Goal: Task Accomplishment & Management: Complete application form

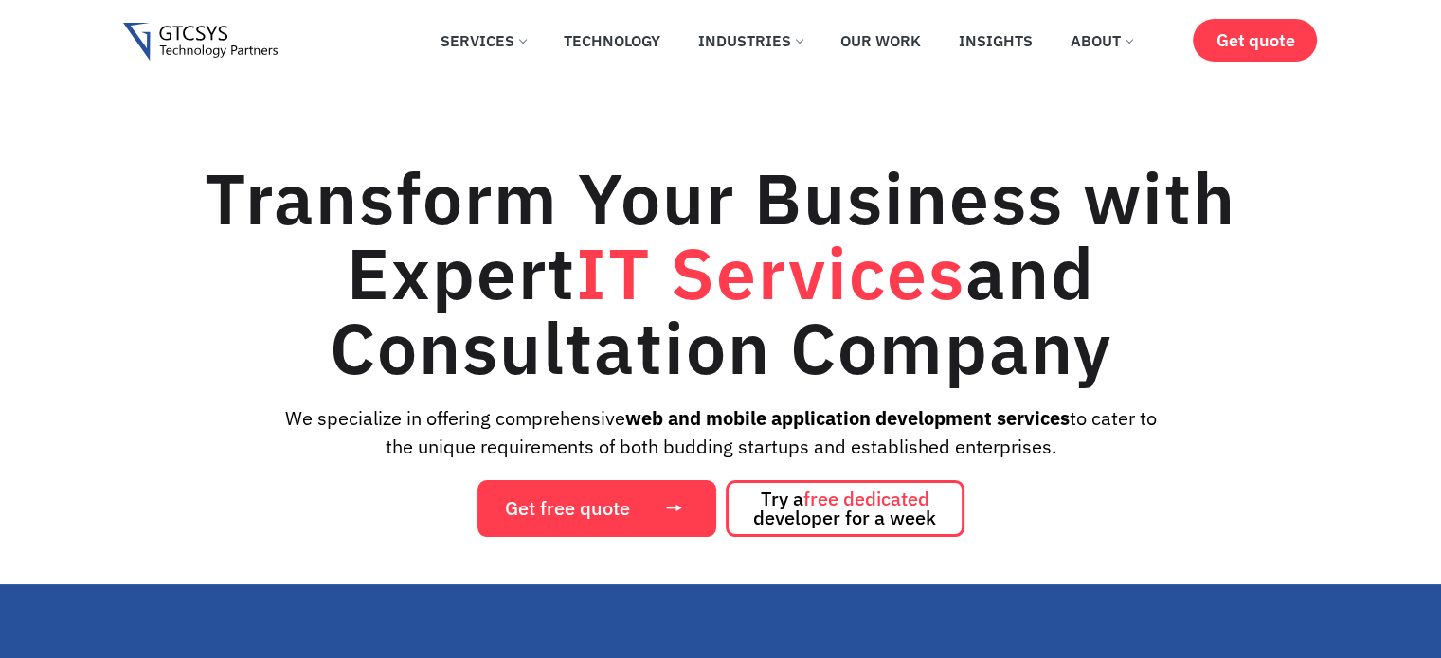
click at [514, 45] on link "Services" at bounding box center [483, 41] width 114 height 42
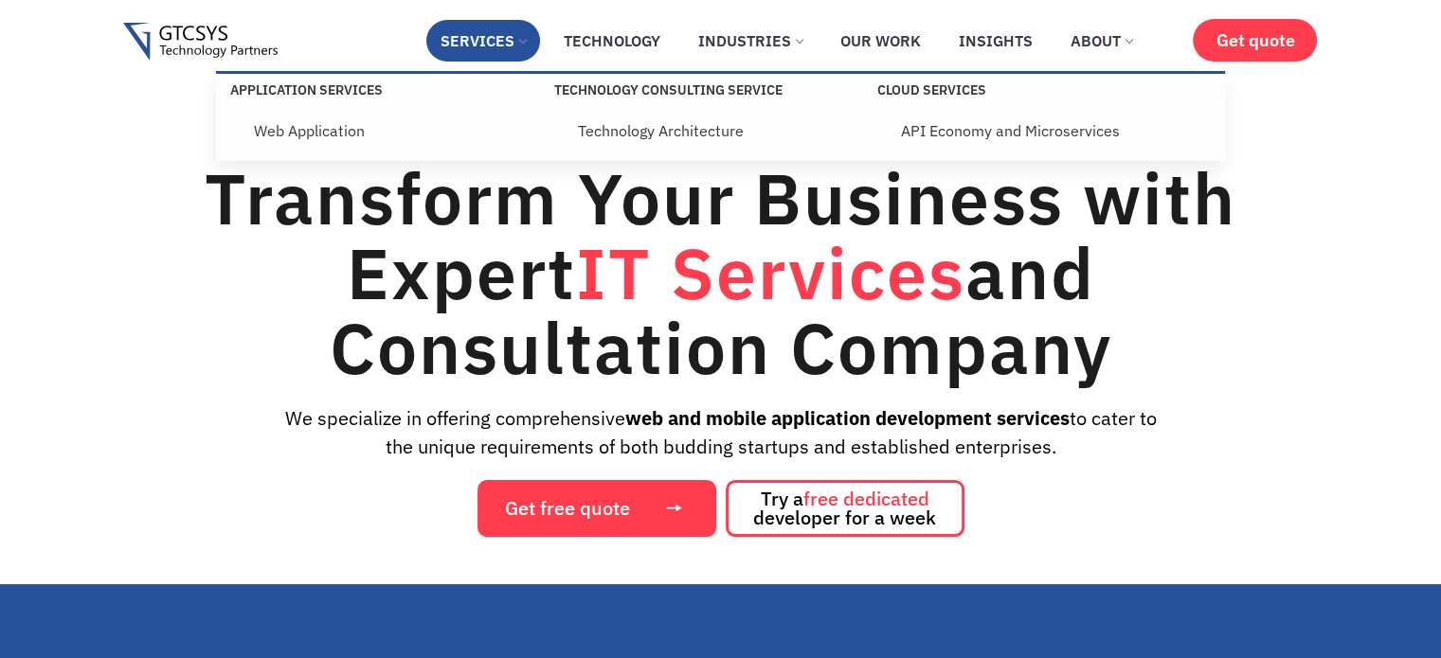
click at [525, 43] on span at bounding box center [523, 40] width 8 height 8
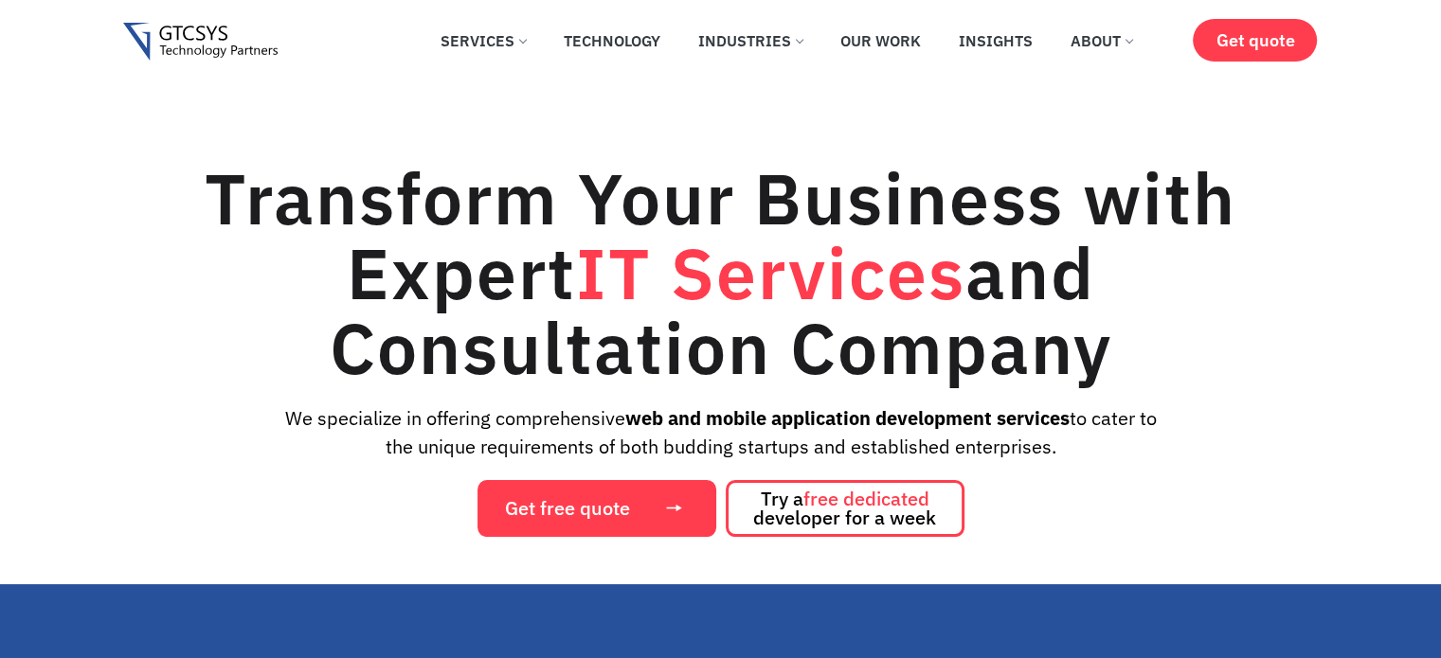
click at [531, 39] on link "Services" at bounding box center [483, 41] width 114 height 42
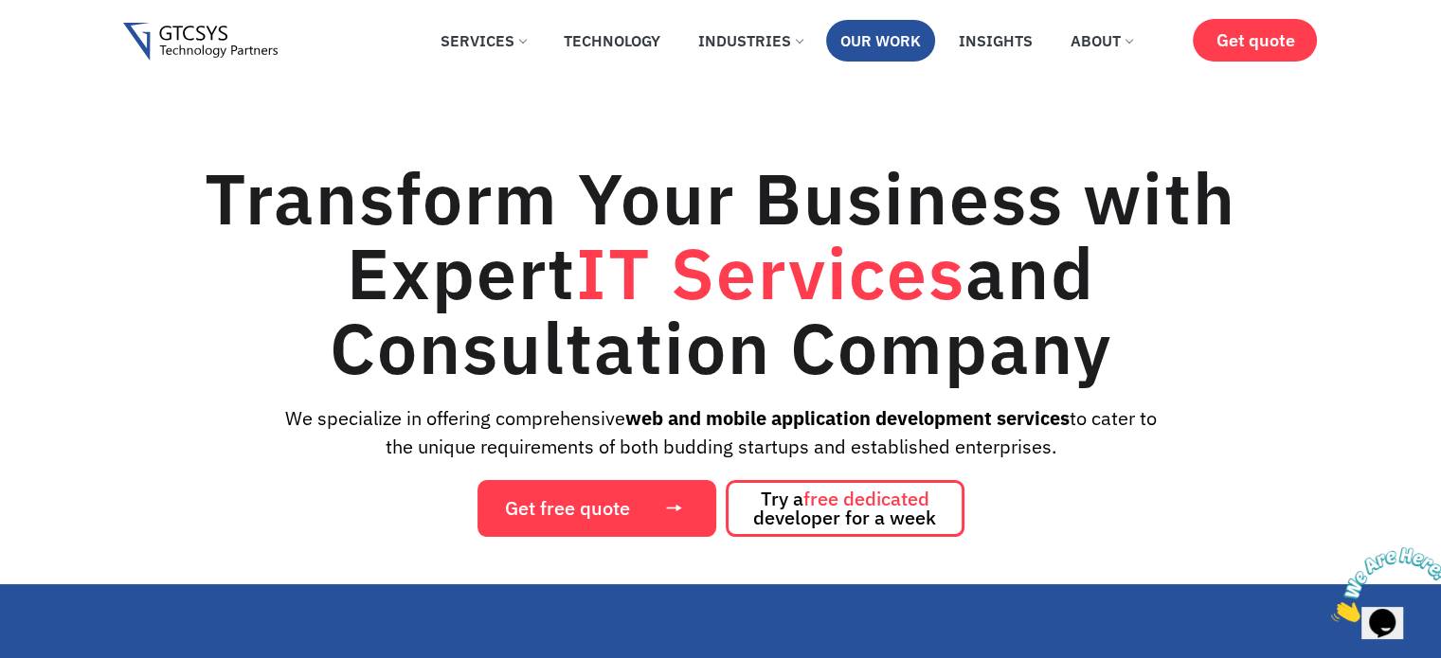
click at [913, 40] on link "Our Work" at bounding box center [880, 41] width 109 height 42
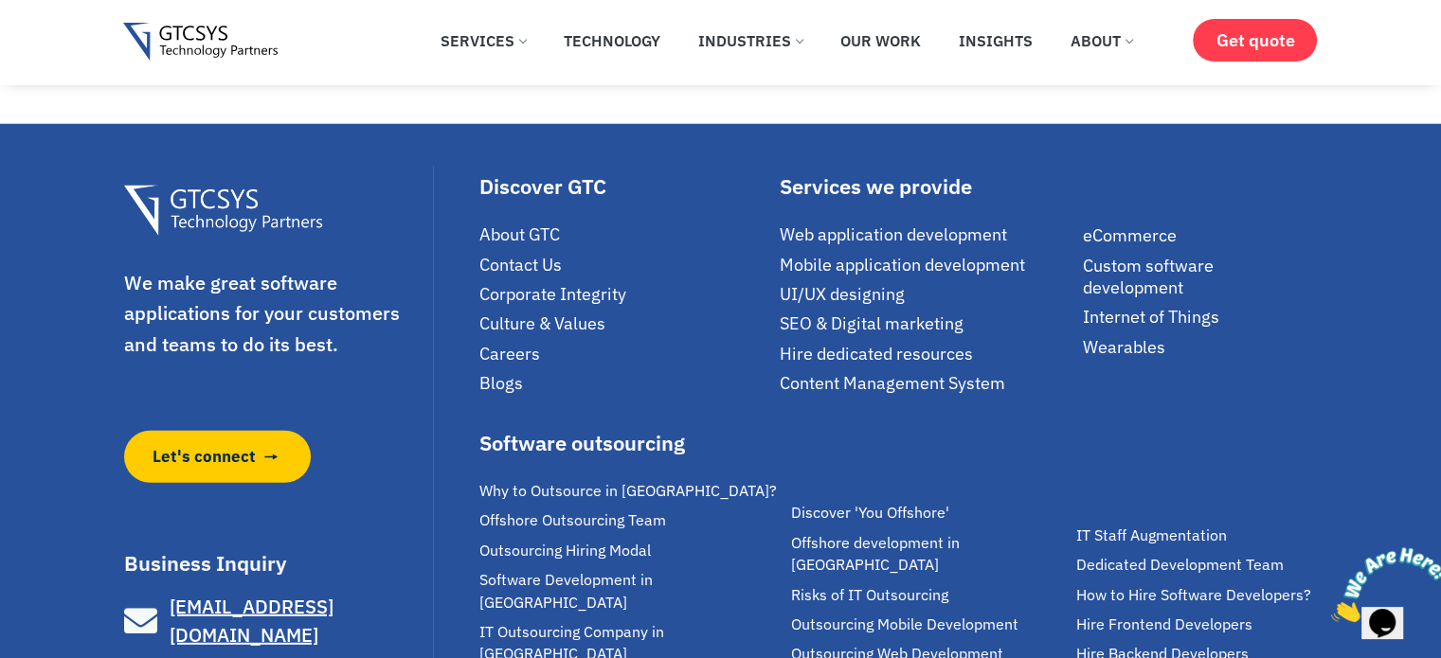
scroll to position [5149, 0]
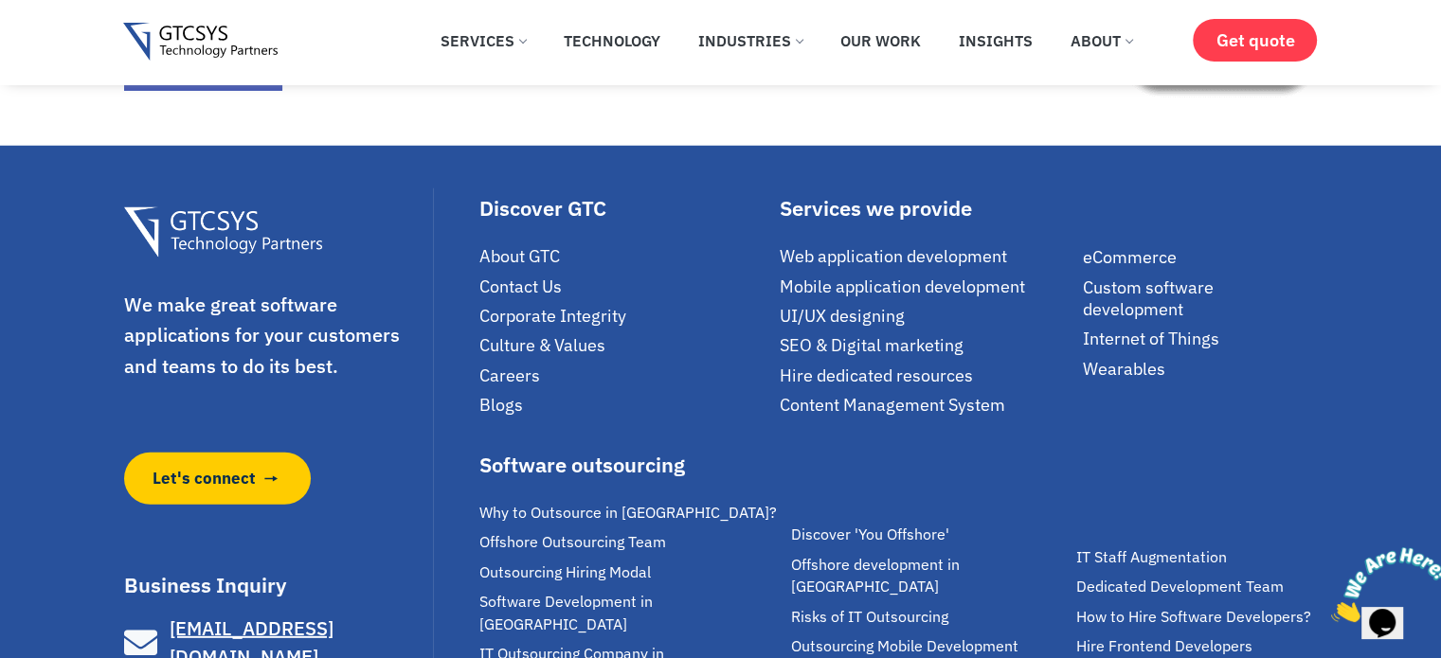
click at [1167, 328] on span "Internet of Things" at bounding box center [1151, 339] width 136 height 22
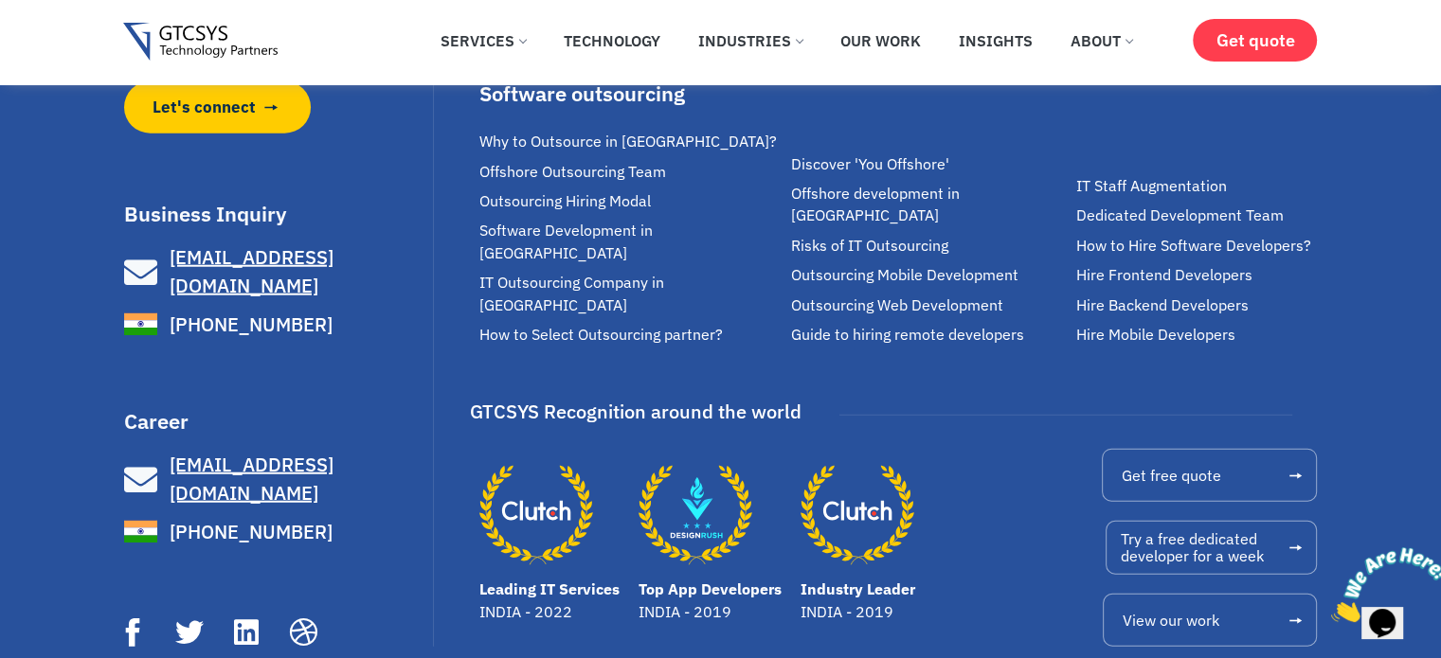
scroll to position [4832, 0]
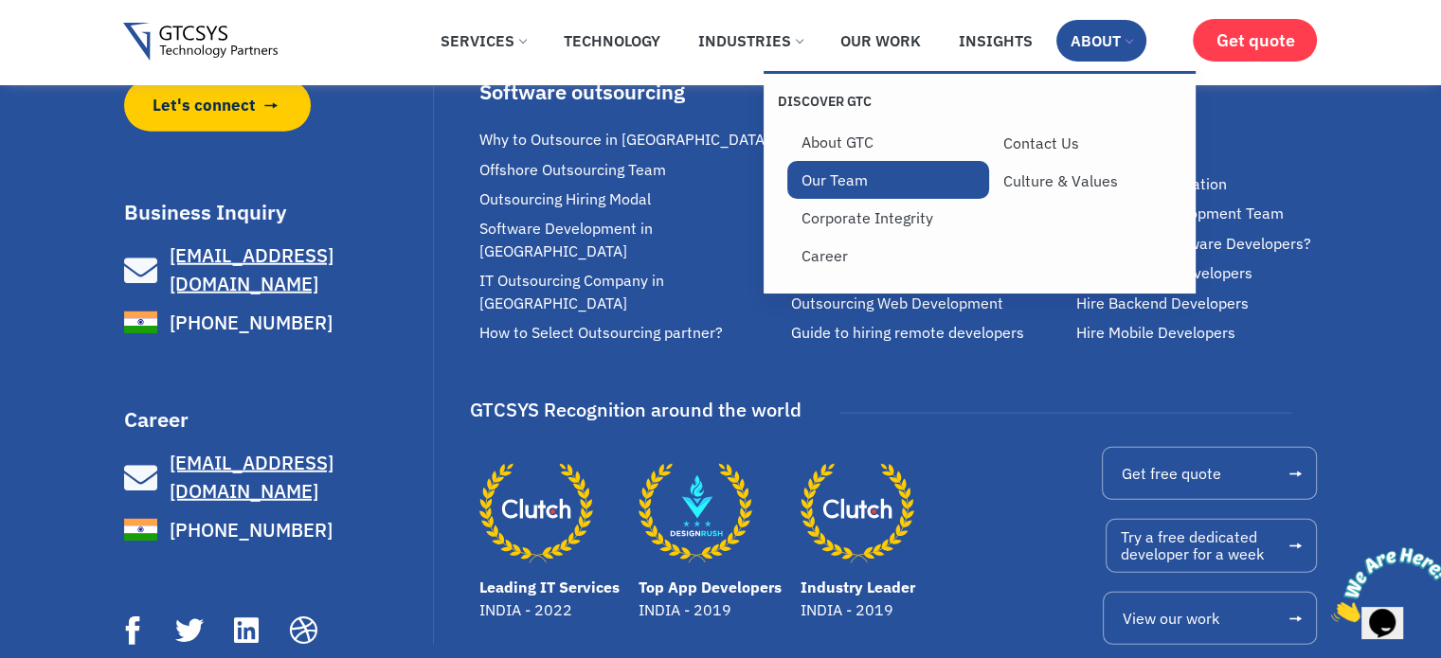
click at [861, 185] on link "Our Team" at bounding box center [888, 180] width 202 height 38
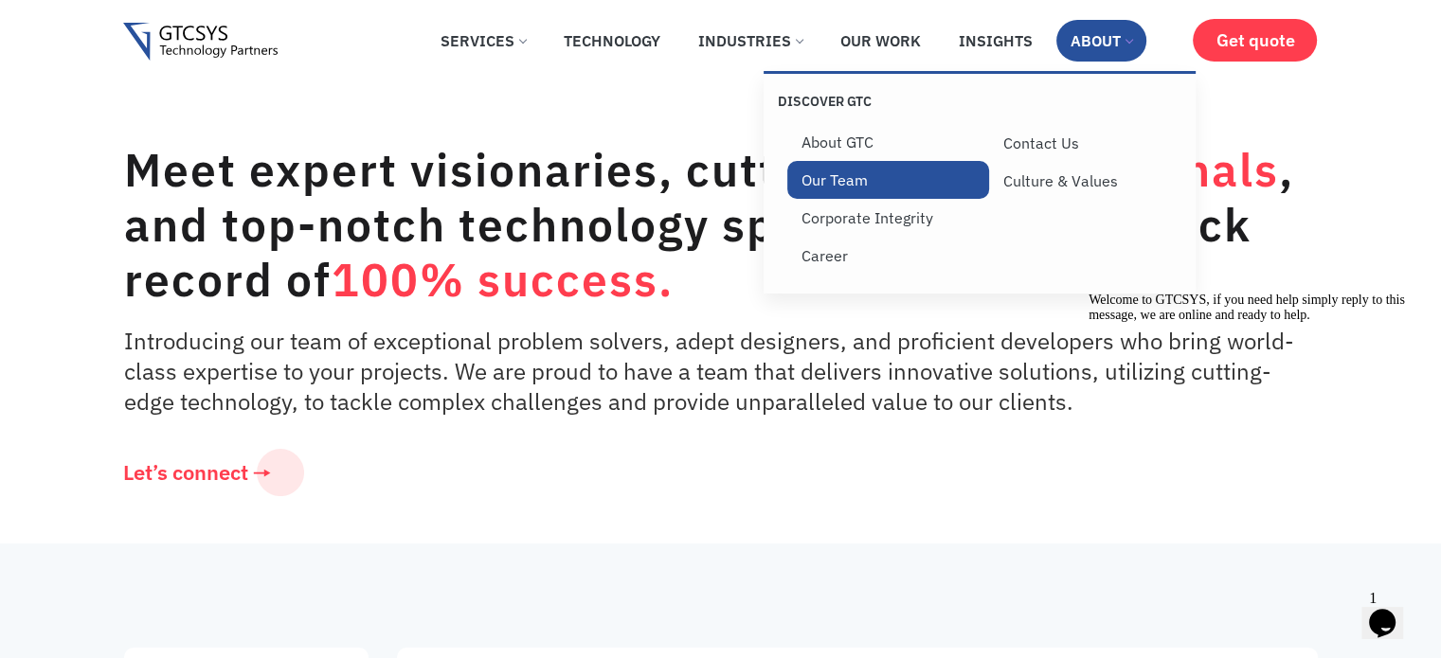
click at [845, 177] on link "Our Team" at bounding box center [888, 180] width 202 height 38
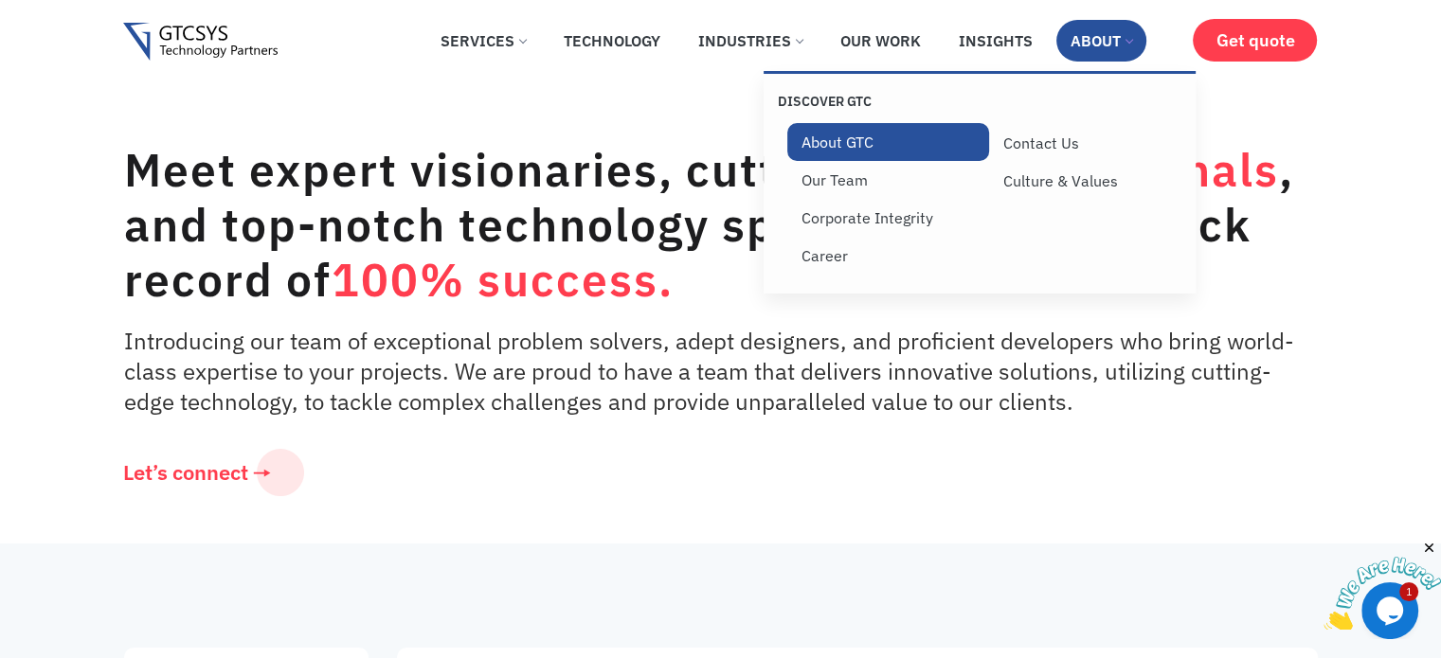
click at [857, 153] on link "About GTC" at bounding box center [888, 142] width 202 height 38
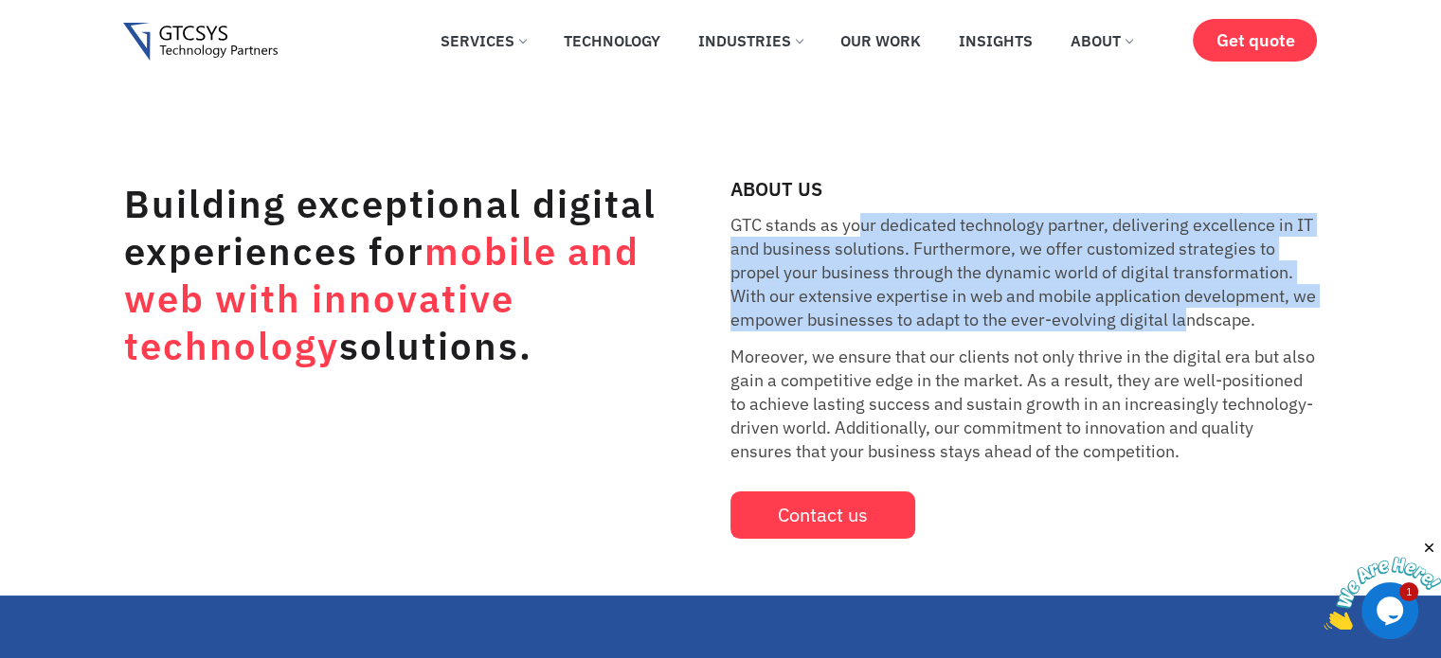
click at [1187, 314] on p "GTC stands as your dedicated technology partner, delivering excellence in IT an…" at bounding box center [1023, 272] width 587 height 118
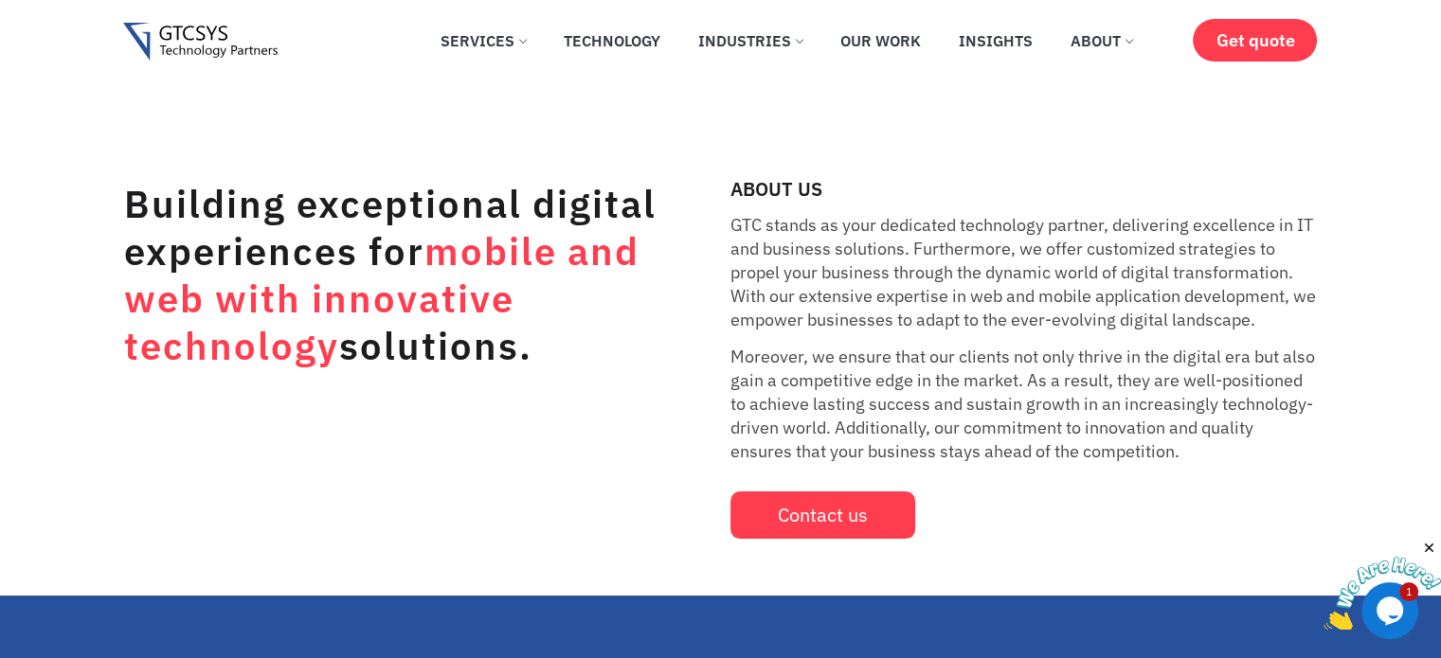
click at [1194, 321] on p "GTC stands as your dedicated technology partner, delivering excellence in IT an…" at bounding box center [1023, 272] width 587 height 118
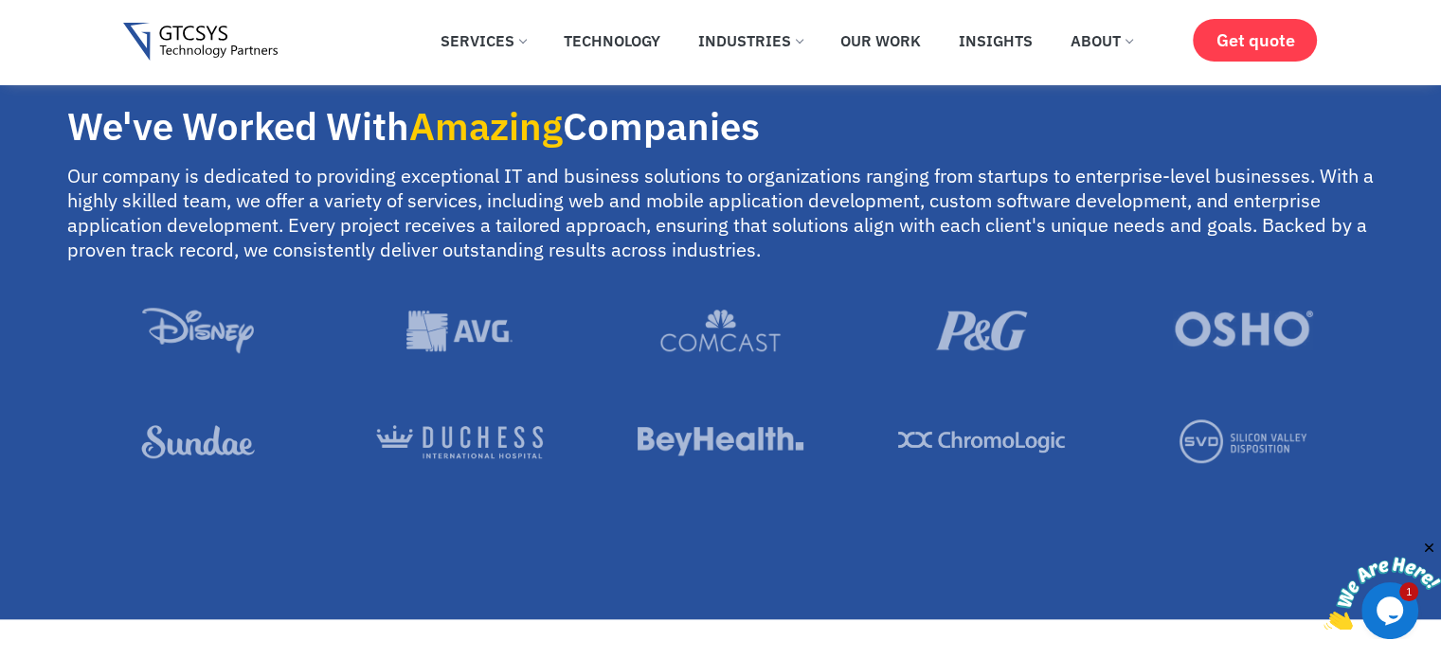
scroll to position [1895, 0]
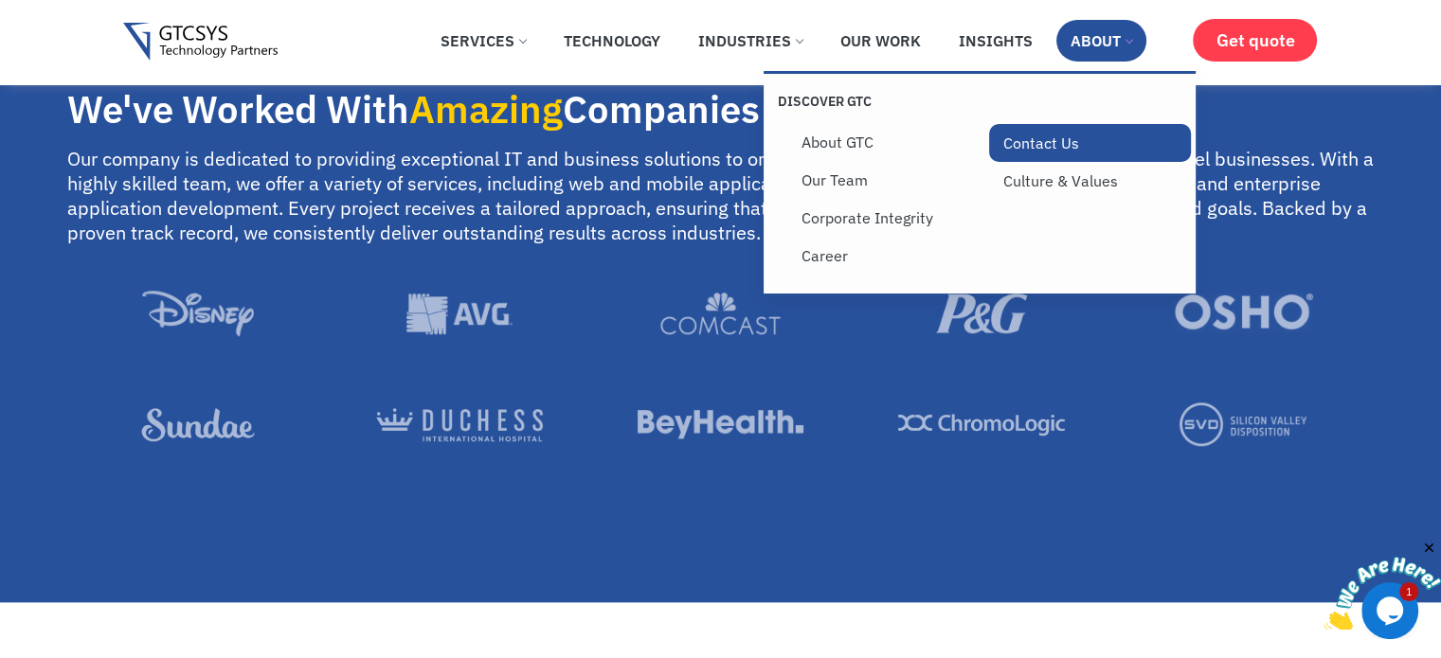
click at [1050, 150] on link "Contact Us" at bounding box center [1090, 143] width 202 height 38
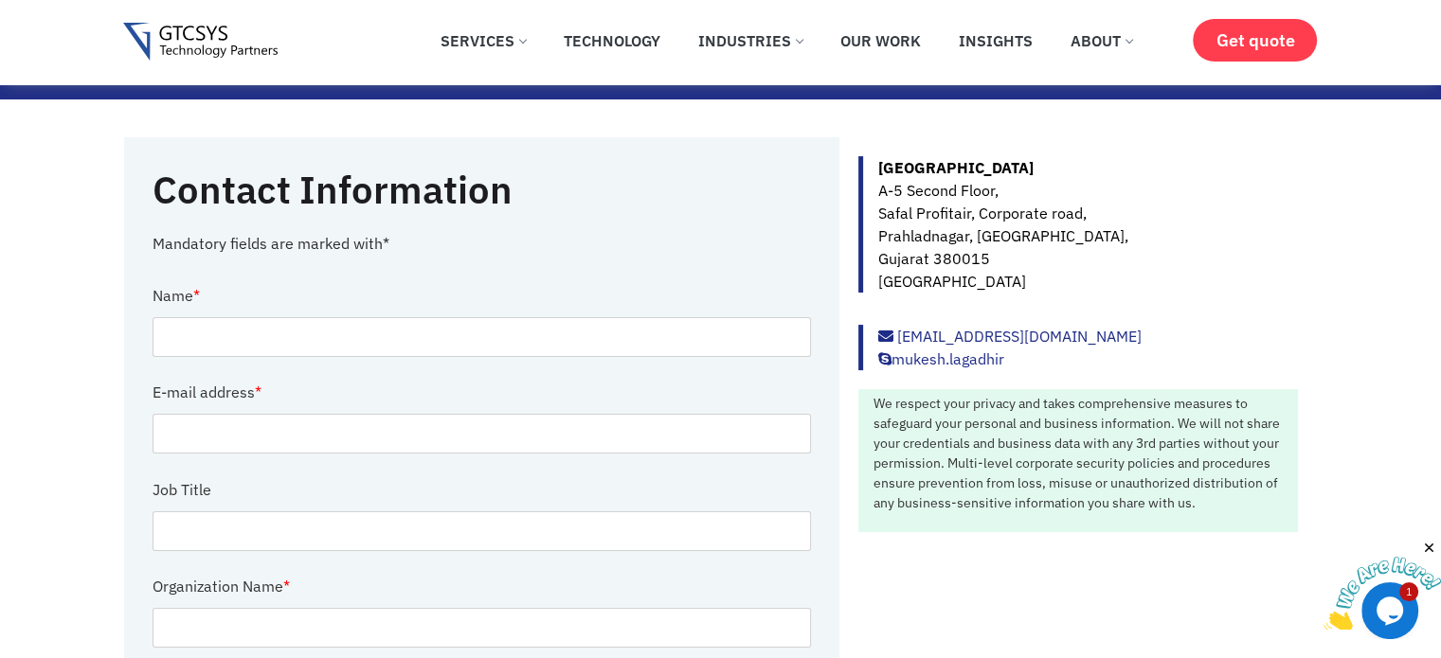
scroll to position [189, 0]
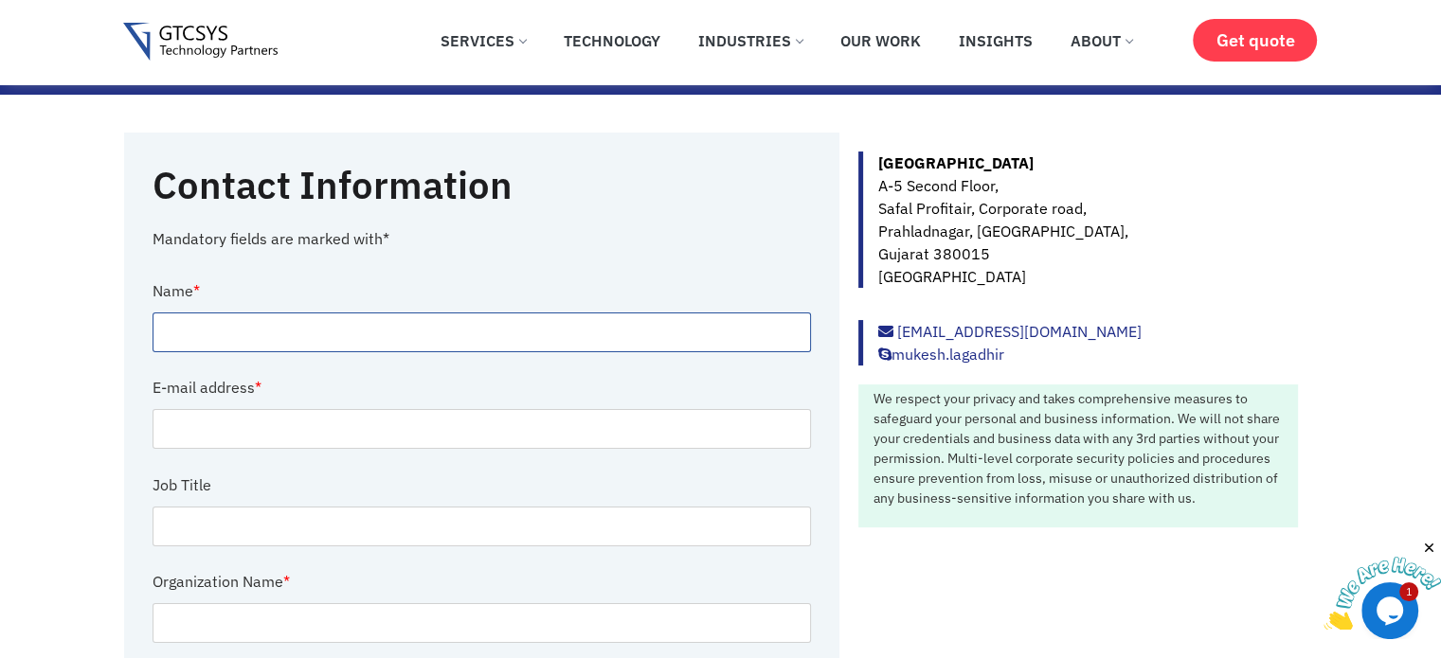
click at [606, 327] on input "Contact form" at bounding box center [482, 333] width 659 height 40
type input "[PERSON_NAME]"
type input "[EMAIL_ADDRESS][DOMAIN_NAME]"
type input "Imerys"
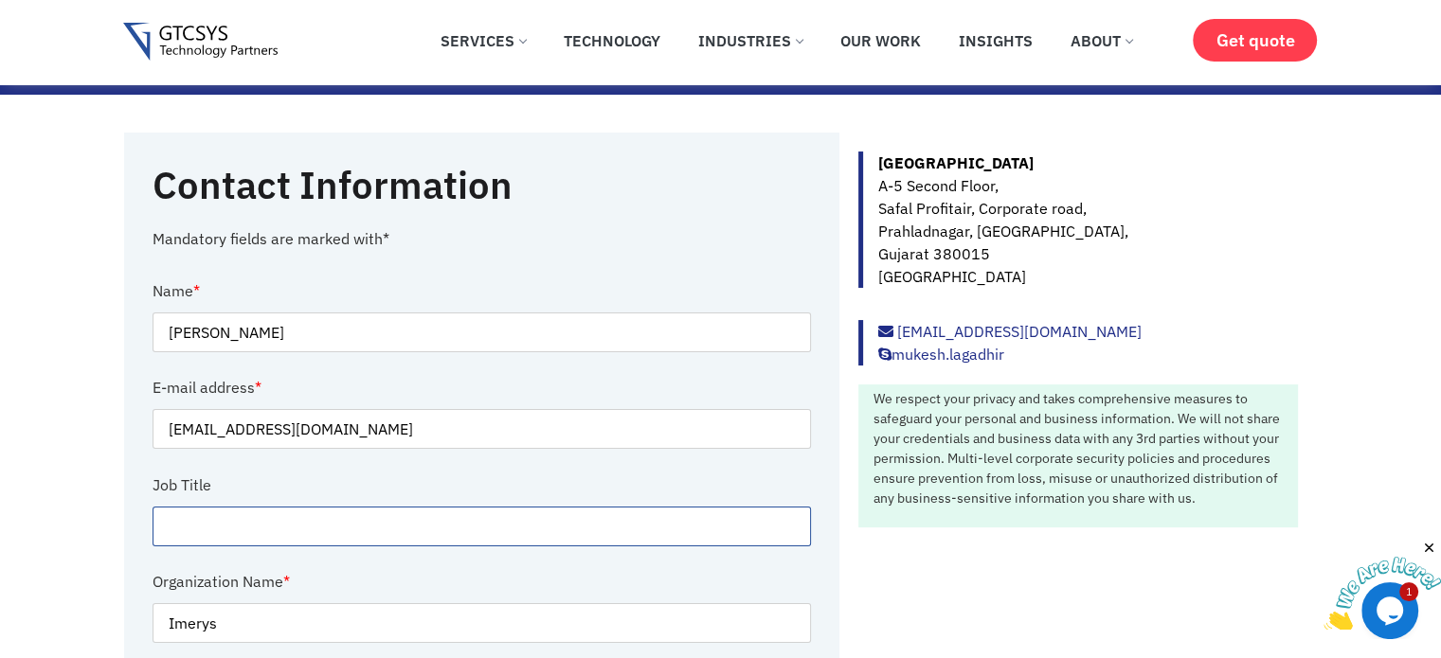
click at [296, 531] on input "Contact form" at bounding box center [482, 527] width 659 height 40
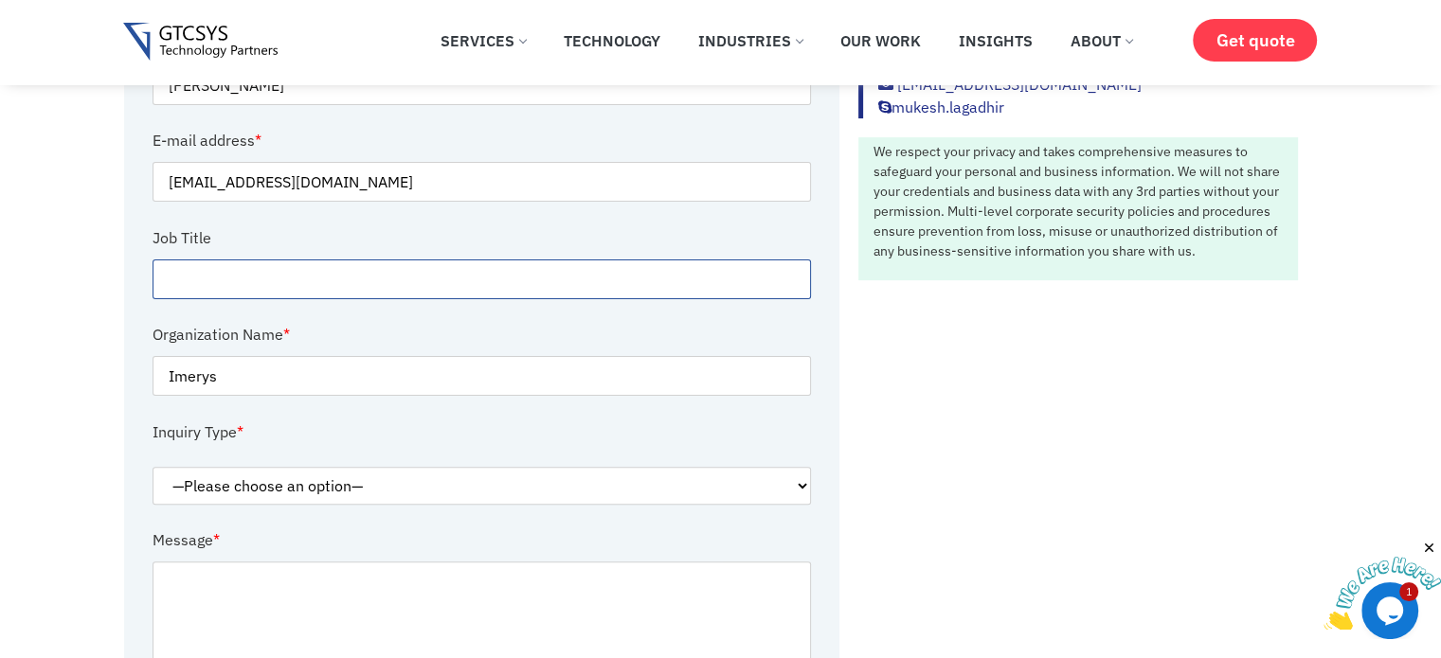
scroll to position [474, 0]
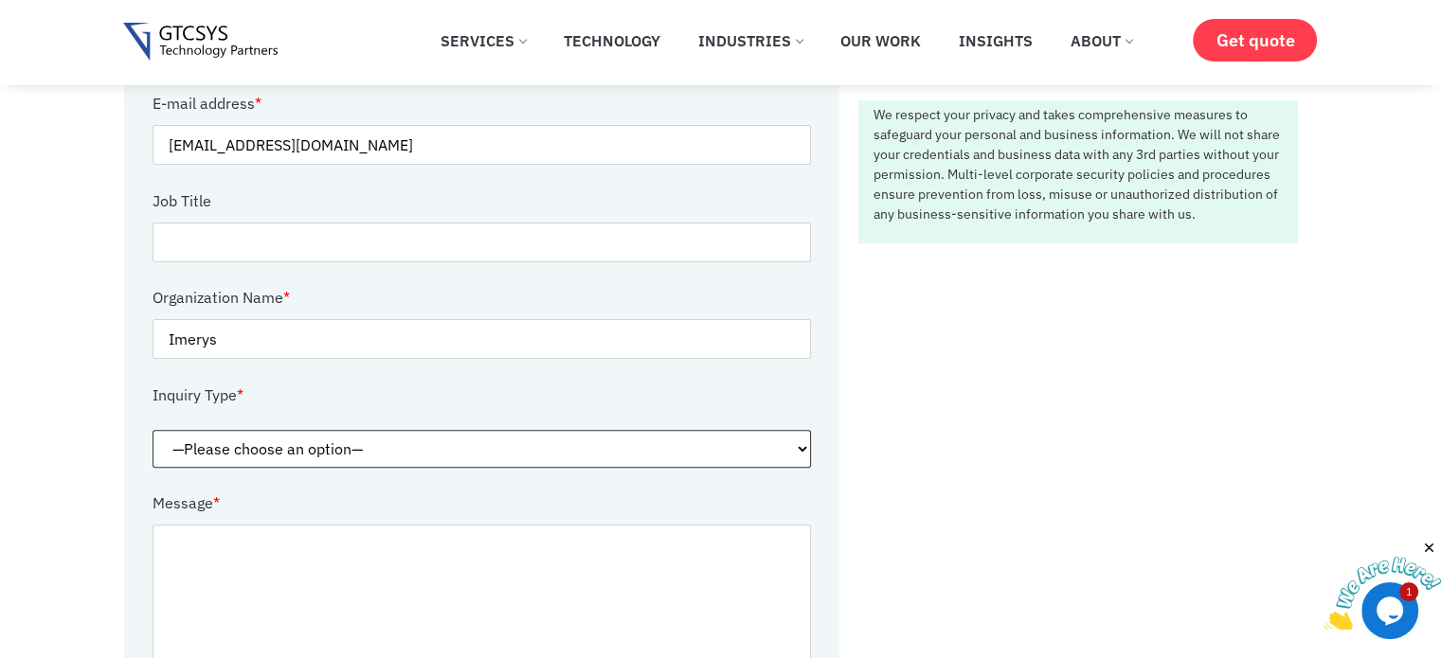
click at [277, 448] on select "—Please choose an option— Request for service Media and Public Relations Career…" at bounding box center [482, 449] width 659 height 38
select select "Request for service"
click at [153, 430] on select "—Please choose an option— Request for service Media and Public Relations Career…" at bounding box center [482, 449] width 659 height 38
click at [244, 546] on textarea "Contact form" at bounding box center [482, 647] width 659 height 244
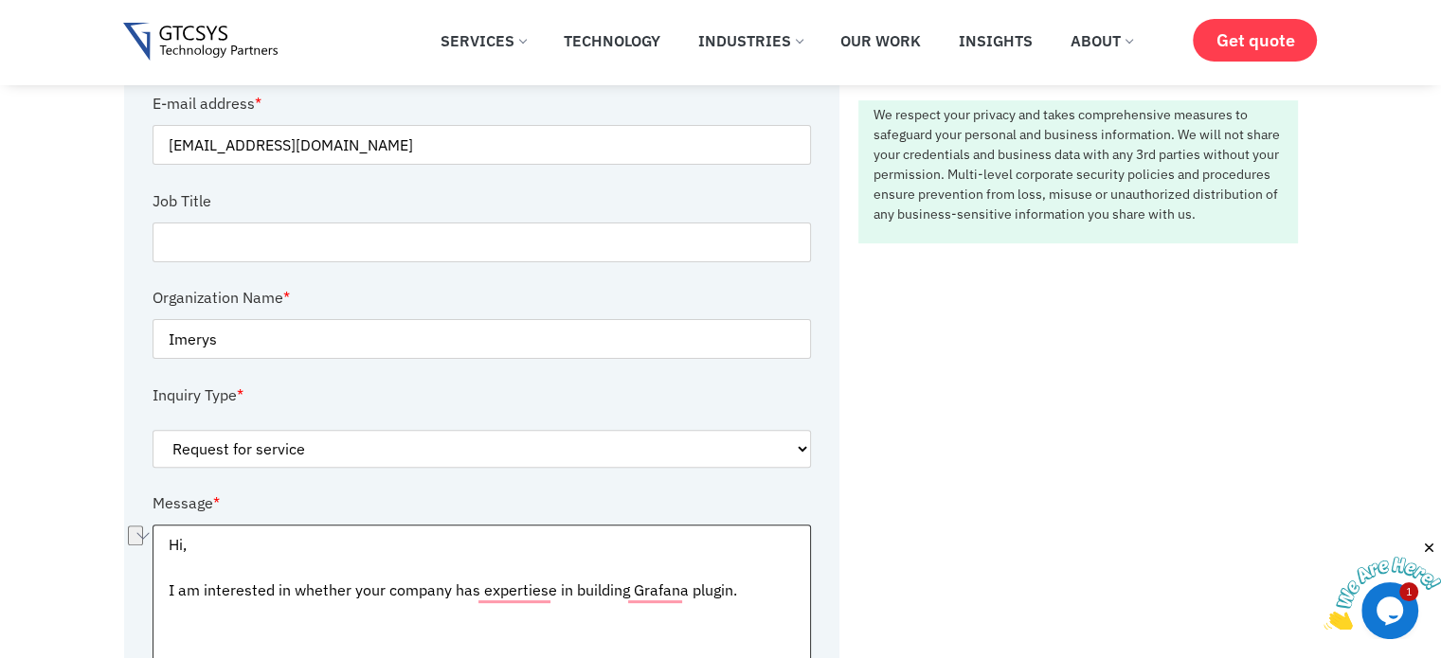
drag, startPoint x: 273, startPoint y: 586, endPoint x: 349, endPoint y: 589, distance: 75.9
click at [349, 589] on textarea "Hi, I am interested in whether your company has expertiese in building Grafana …" at bounding box center [482, 647] width 659 height 244
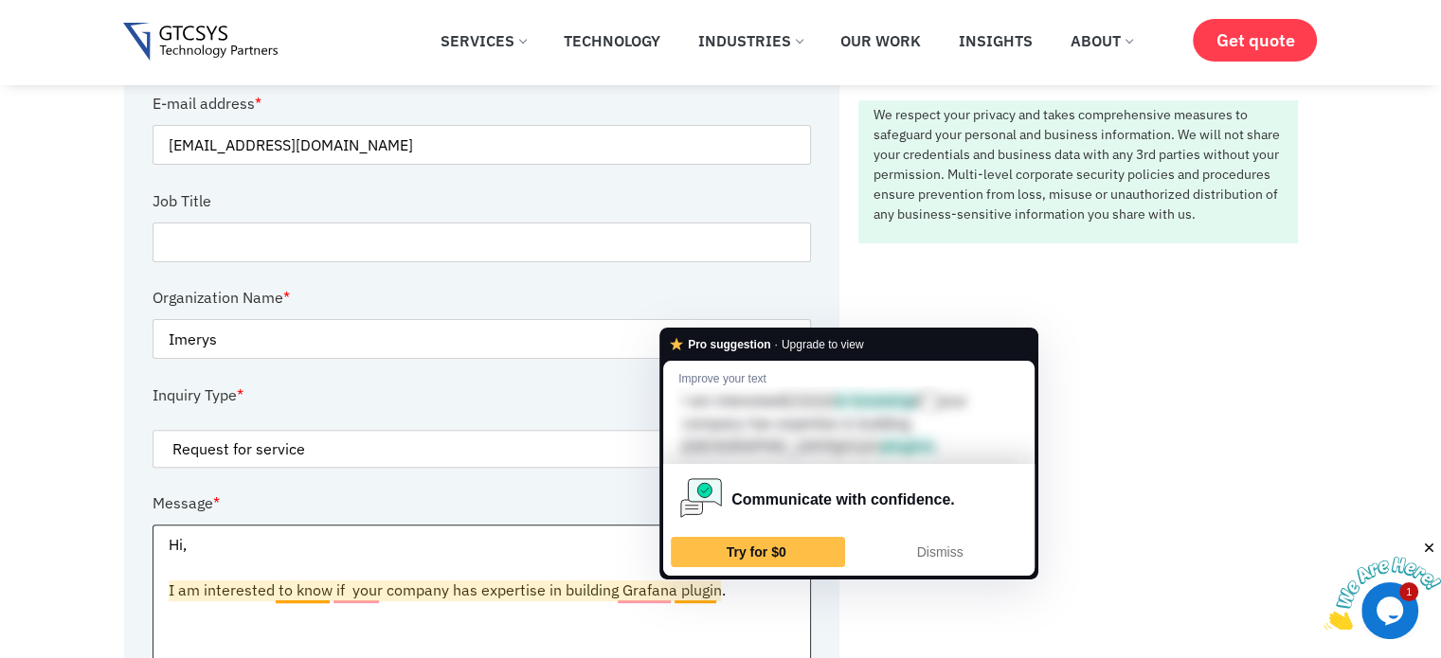
click at [740, 592] on textarea "Hi, I am interested to know if your company has expertise in building Grafana p…" at bounding box center [482, 647] width 659 height 244
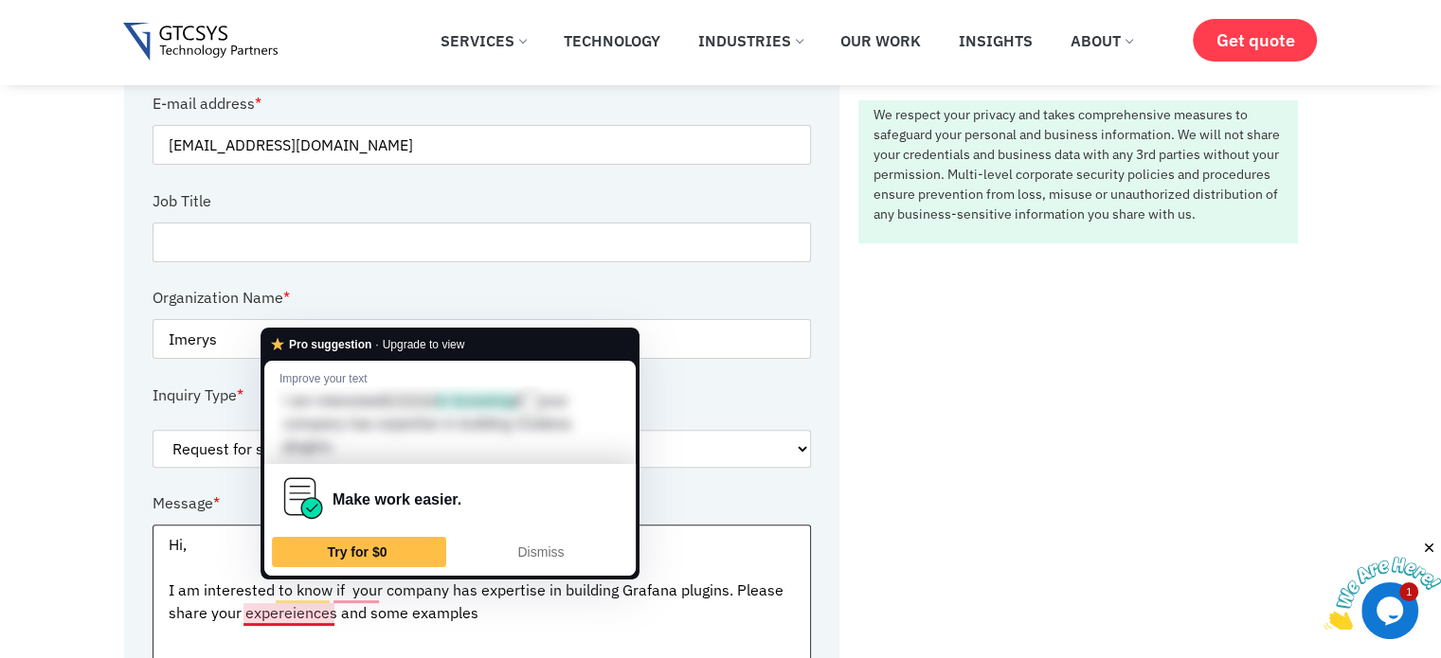
click at [296, 624] on textarea "Hi, I am interested to know if your company has expertise in building Grafana p…" at bounding box center [482, 647] width 659 height 244
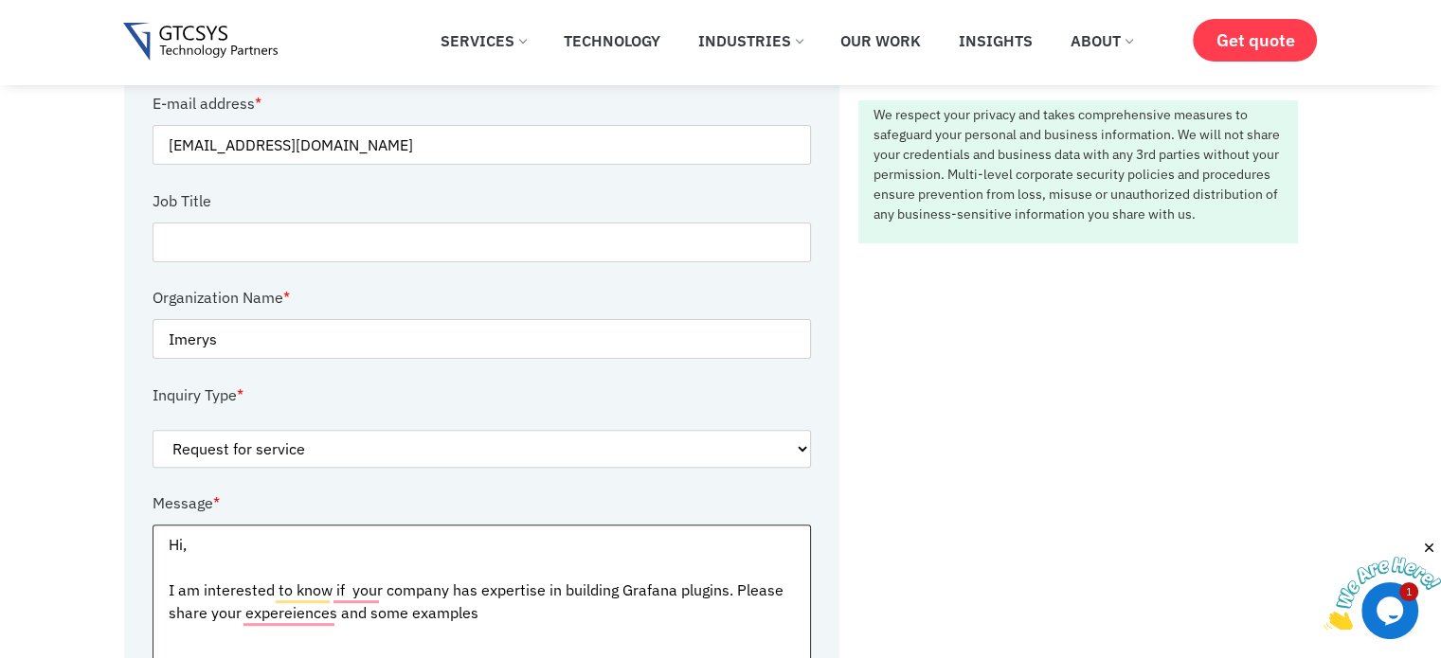
click at [296, 619] on textarea "Hi, I am interested to know if your company has expertise in building Grafana p…" at bounding box center [482, 647] width 659 height 244
click at [286, 613] on textarea "Hi, I am interested to know if your company has expertise in building Grafana p…" at bounding box center [482, 647] width 659 height 244
click at [484, 619] on textarea "Hi, I am interested to know if your company has expertise in building Grafana p…" at bounding box center [482, 647] width 659 height 244
click at [398, 615] on textarea "Hi, I am interested to know if your company has expertise in building Grafana p…" at bounding box center [482, 647] width 659 height 244
click at [512, 613] on textarea "Hi, I am interested to know if your company has expertise in building Grafana p…" at bounding box center [482, 647] width 659 height 244
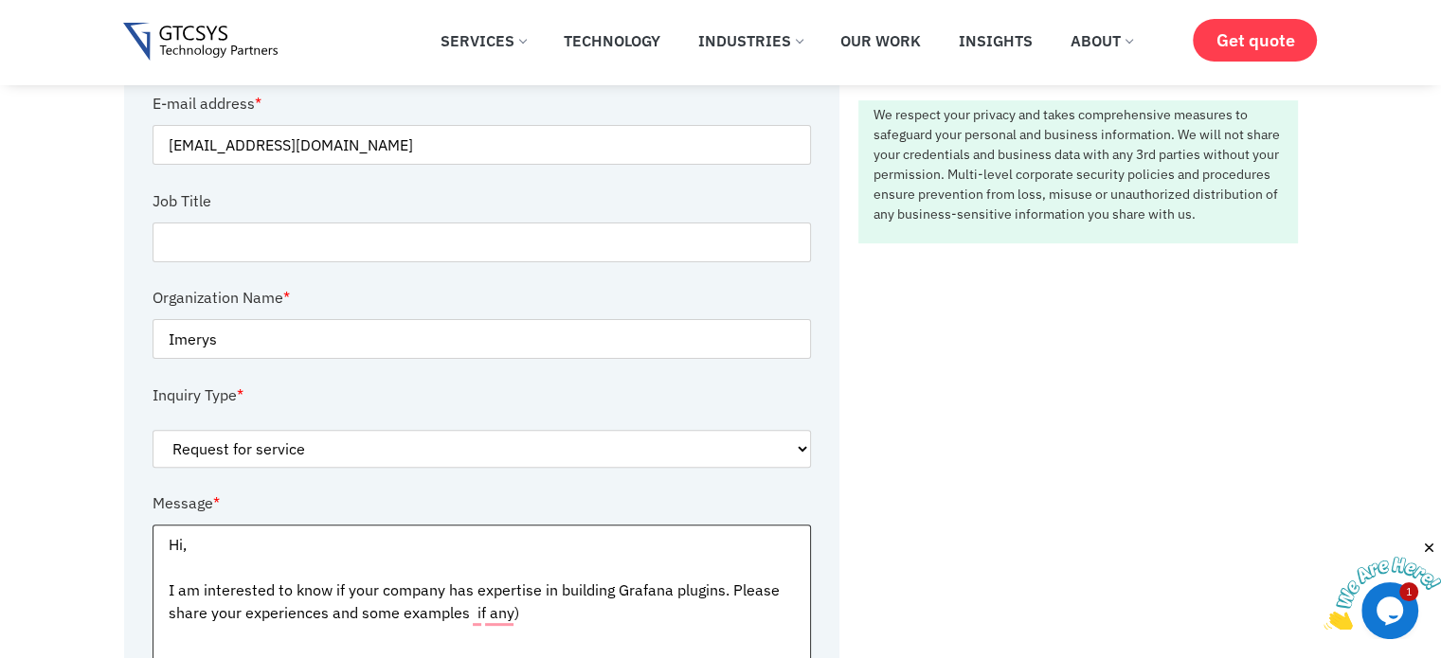
click at [469, 613] on textarea "Hi, I am interested to know if your company has expertise in building Grafana p…" at bounding box center [482, 647] width 659 height 244
click at [523, 609] on textarea "Hi, I am interested to know if your company has expertise in building Grafana p…" at bounding box center [482, 647] width 659 height 244
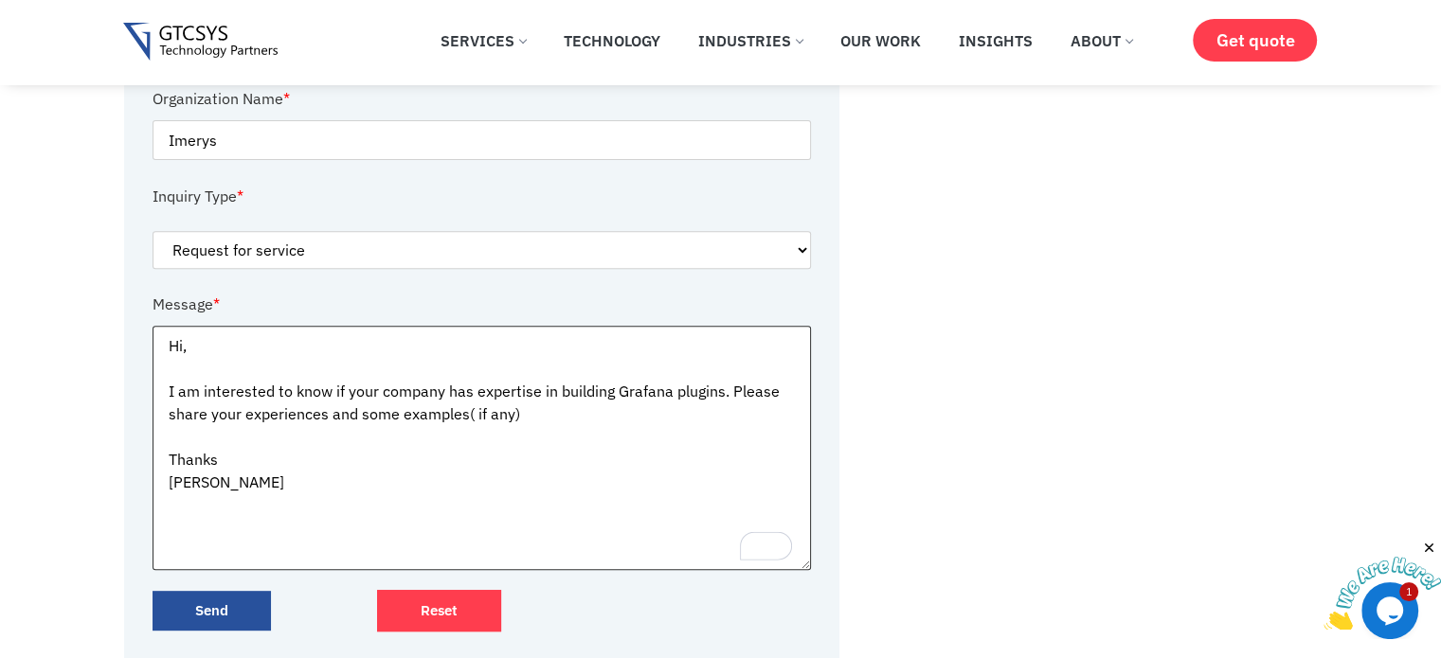
scroll to position [694, 0]
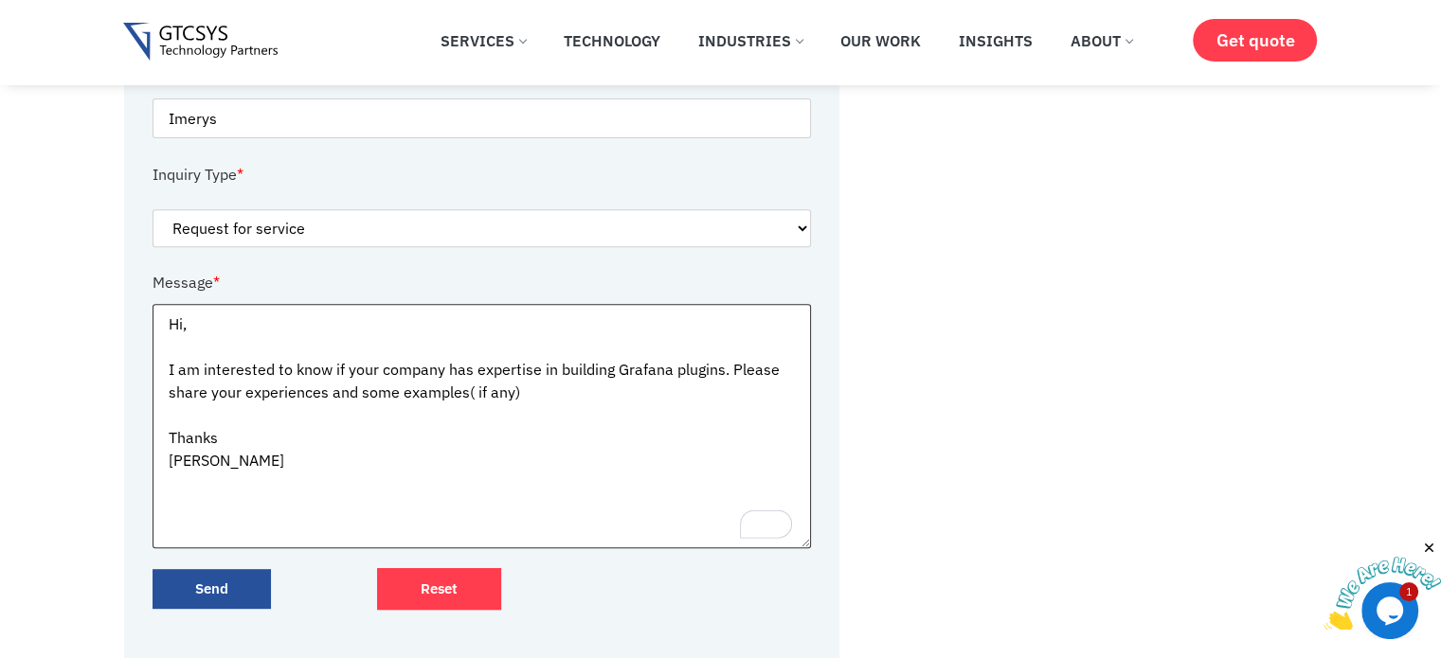
type textarea "Hi, I am interested to know if your company has expertise in building Grafana p…"
click at [222, 585] on input "Send" at bounding box center [212, 589] width 118 height 41
